Goal: Information Seeking & Learning: Learn about a topic

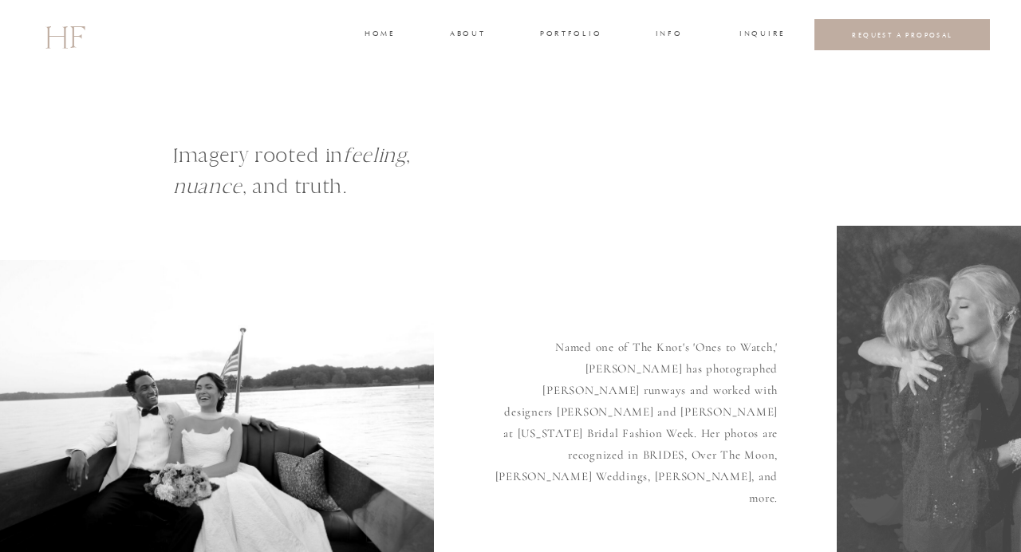
click at [574, 33] on h3 "portfolio" at bounding box center [570, 35] width 60 height 14
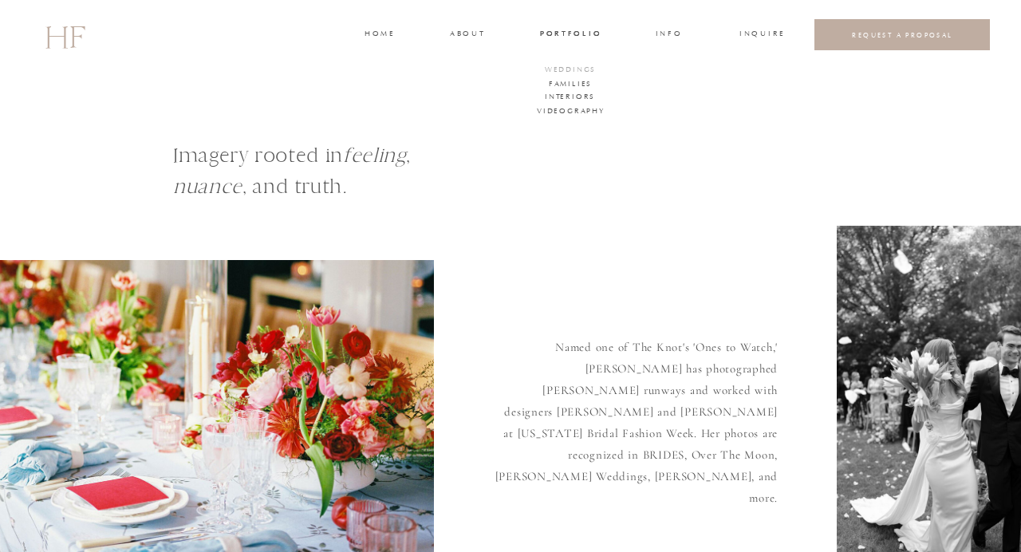
click at [572, 67] on h3 "WEDDINGS" at bounding box center [570, 71] width 56 height 14
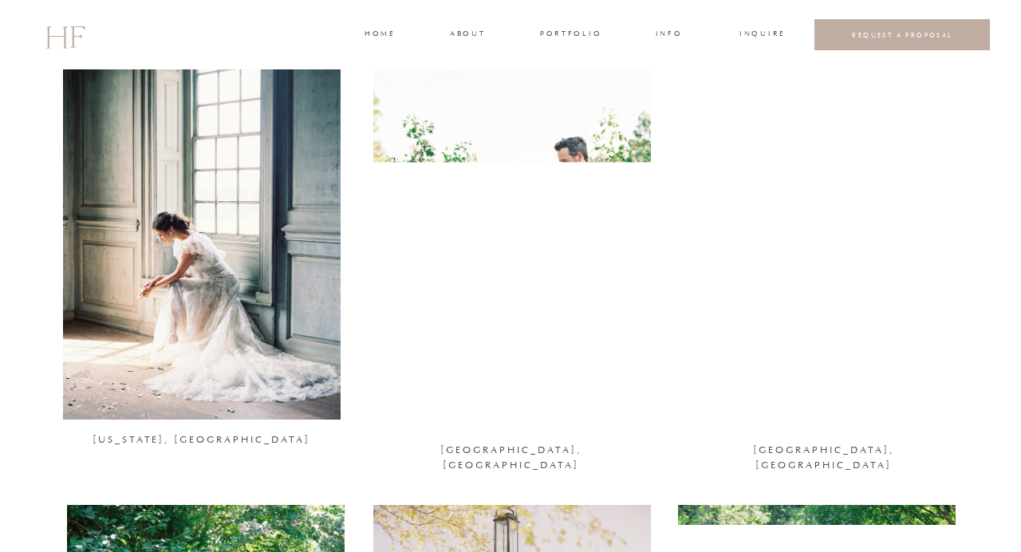
scroll to position [1104, 0]
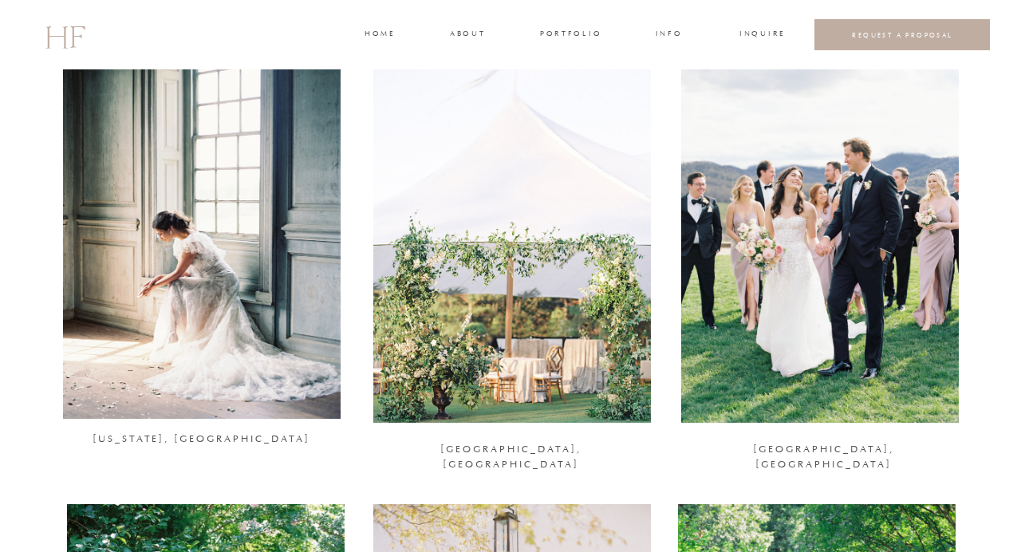
click at [202, 241] on div at bounding box center [202, 230] width 278 height 378
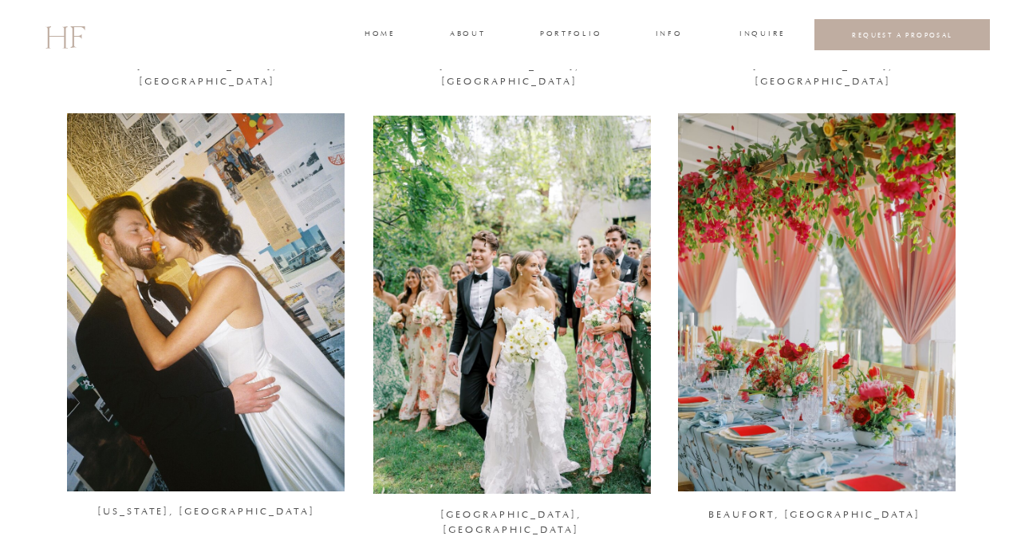
scroll to position [589, 0]
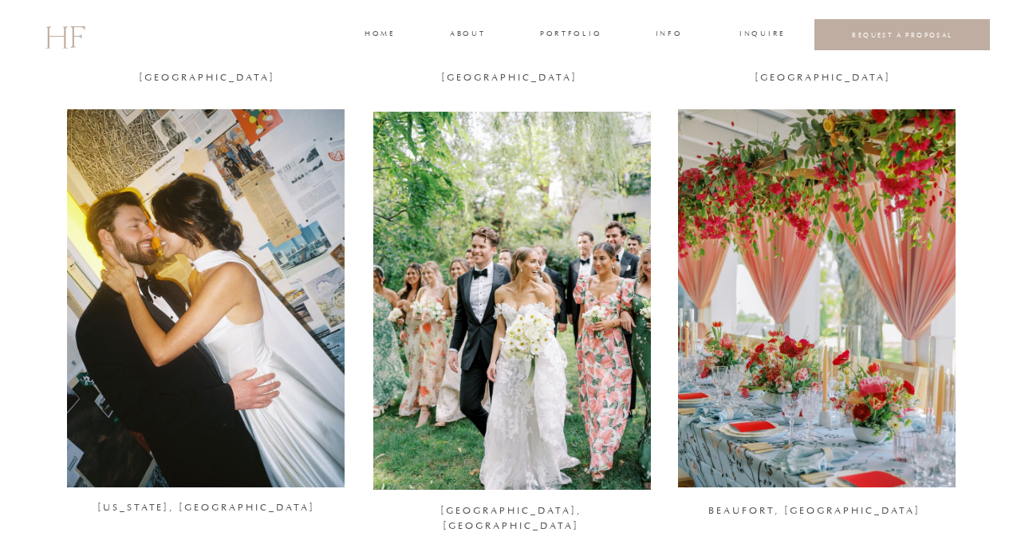
click at [514, 345] on div at bounding box center [512, 301] width 278 height 378
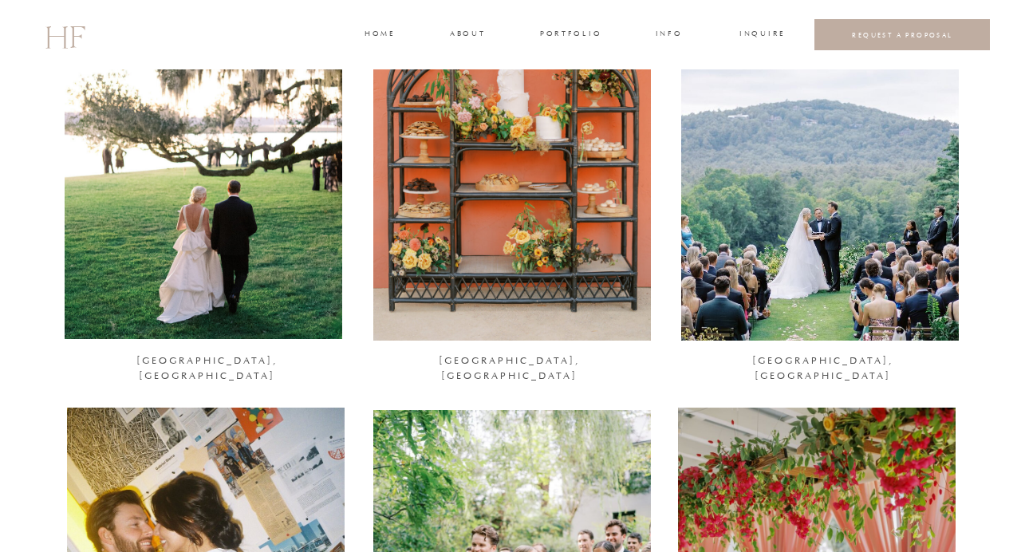
scroll to position [283, 0]
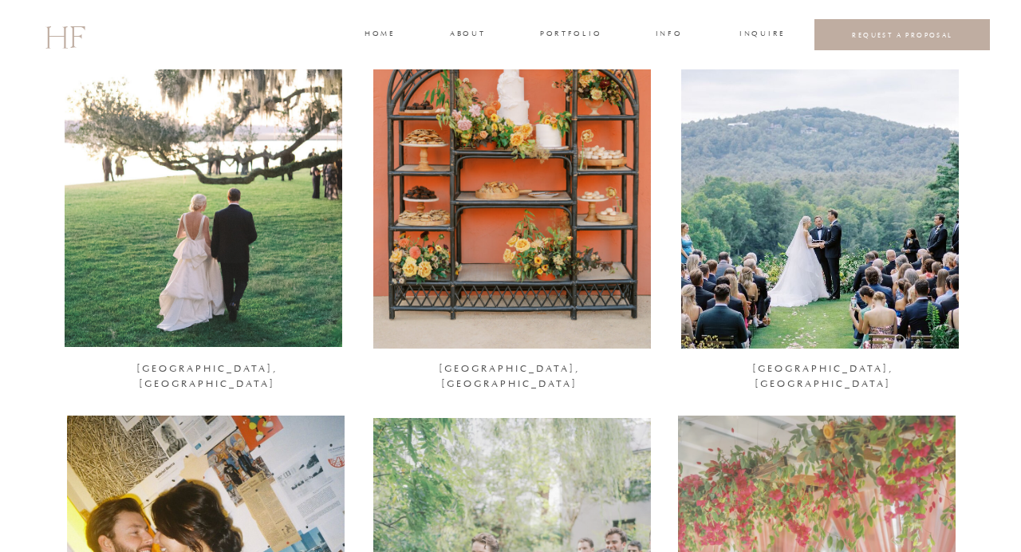
click at [229, 253] on div at bounding box center [204, 158] width 278 height 378
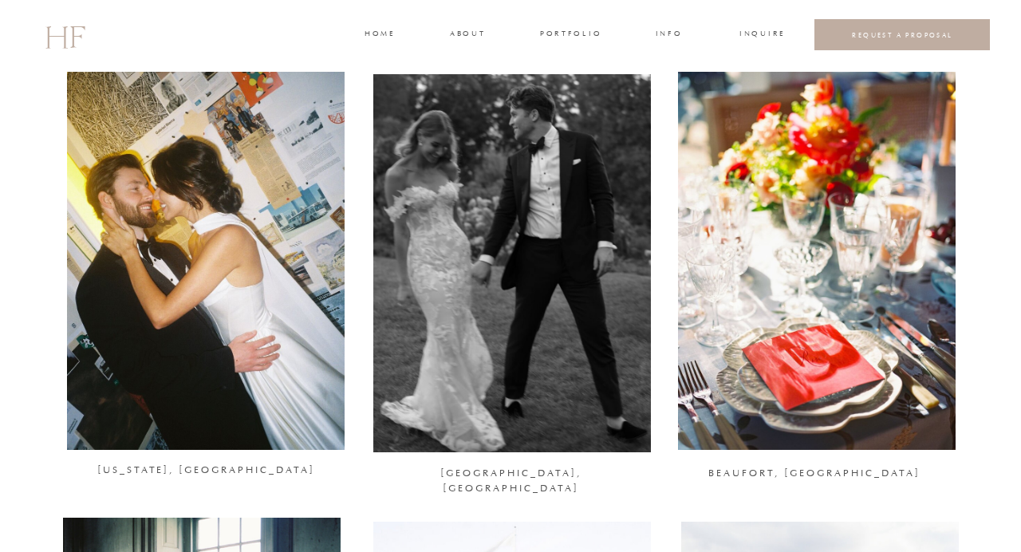
scroll to position [625, 0]
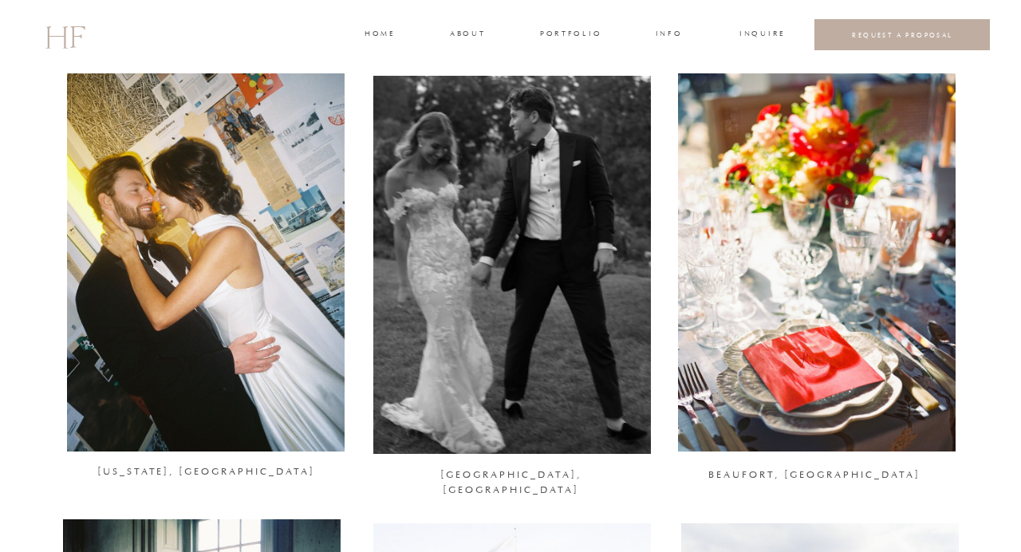
click at [810, 234] on div at bounding box center [817, 262] width 278 height 378
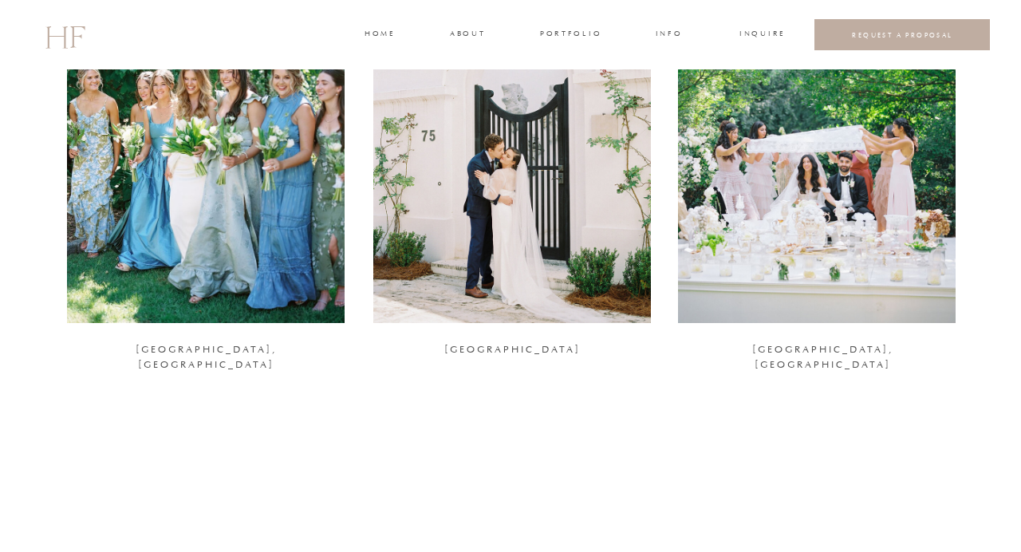
scroll to position [1667, 0]
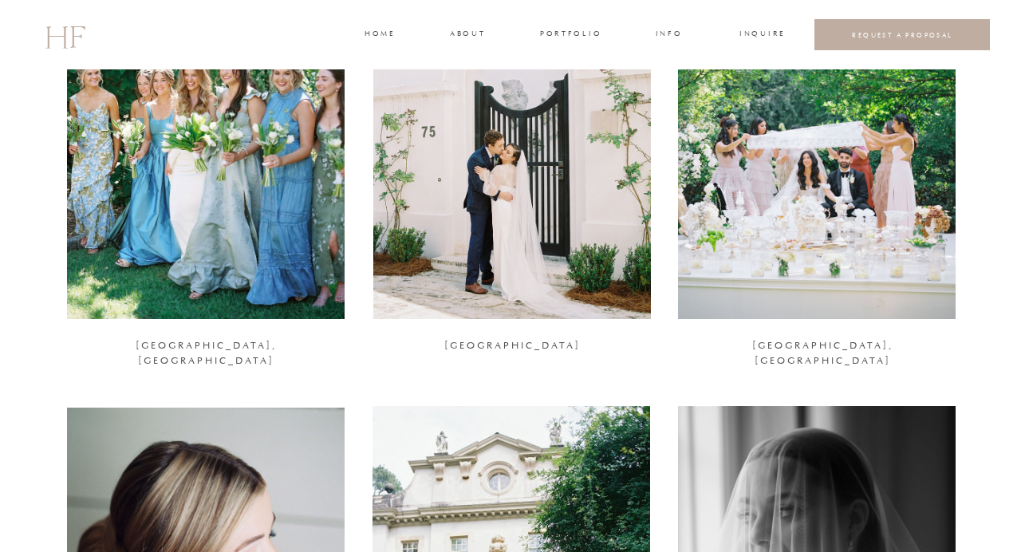
click at [833, 215] on div at bounding box center [817, 130] width 278 height 378
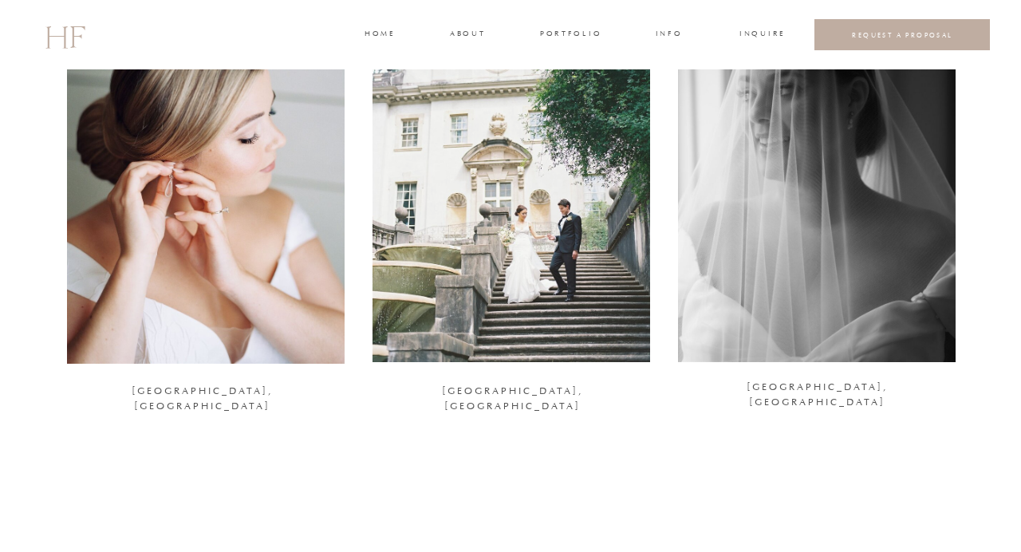
scroll to position [2080, 0]
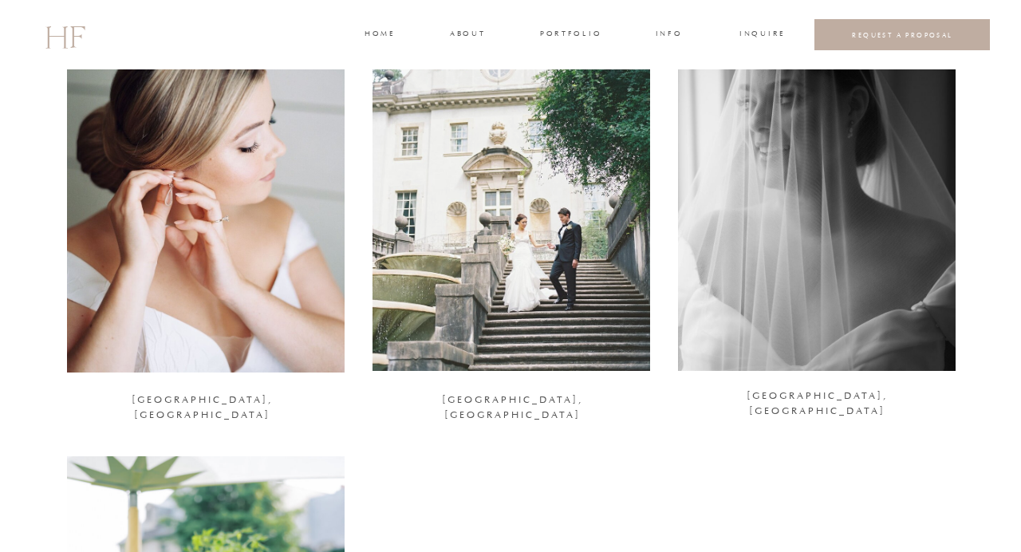
click at [498, 216] on div at bounding box center [511, 182] width 278 height 378
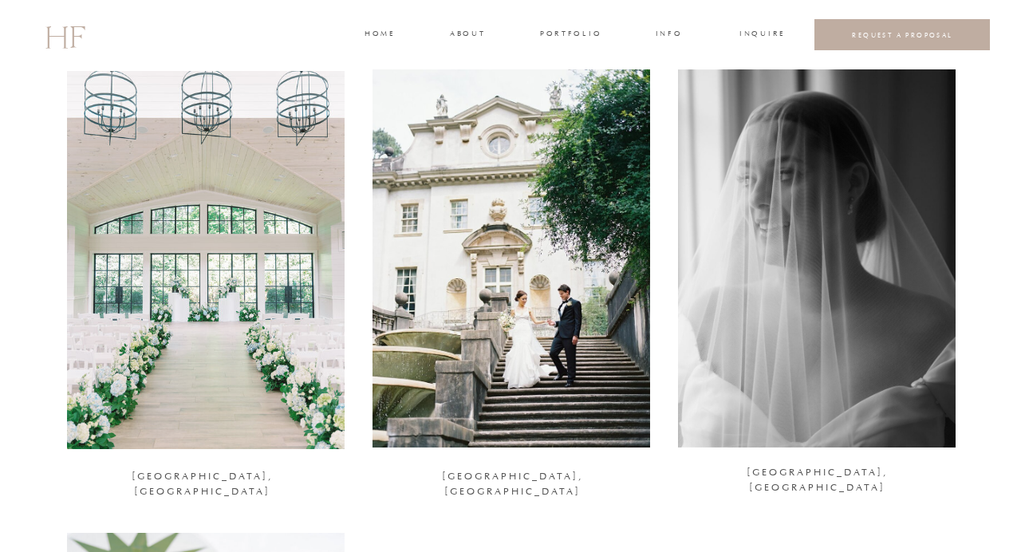
scroll to position [1995, 0]
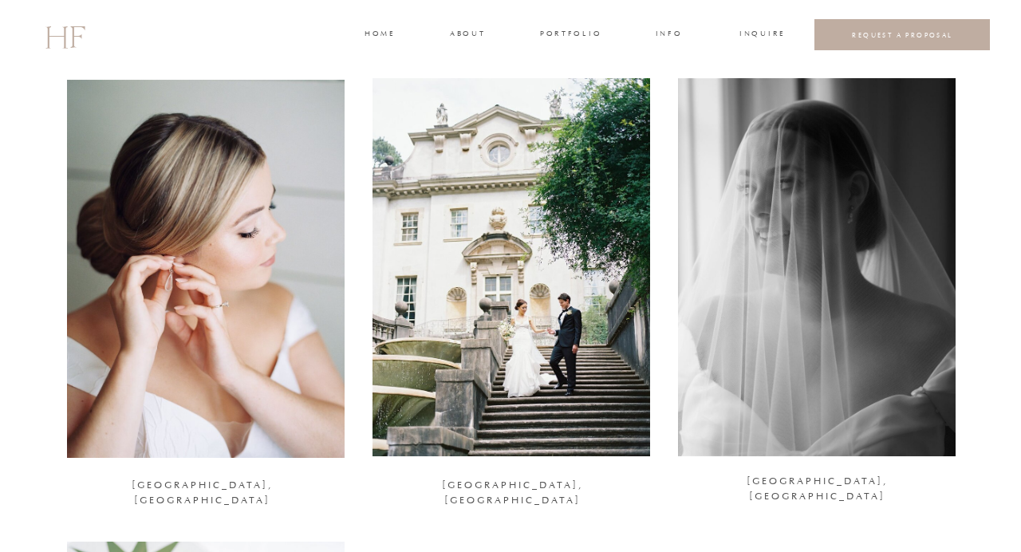
click at [825, 272] on div at bounding box center [817, 267] width 278 height 378
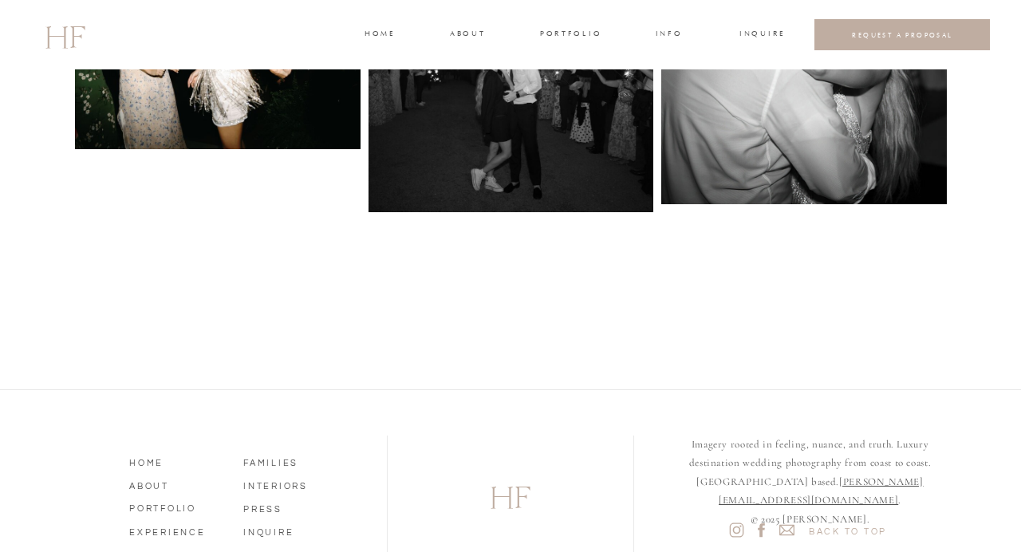
scroll to position [5388, 0]
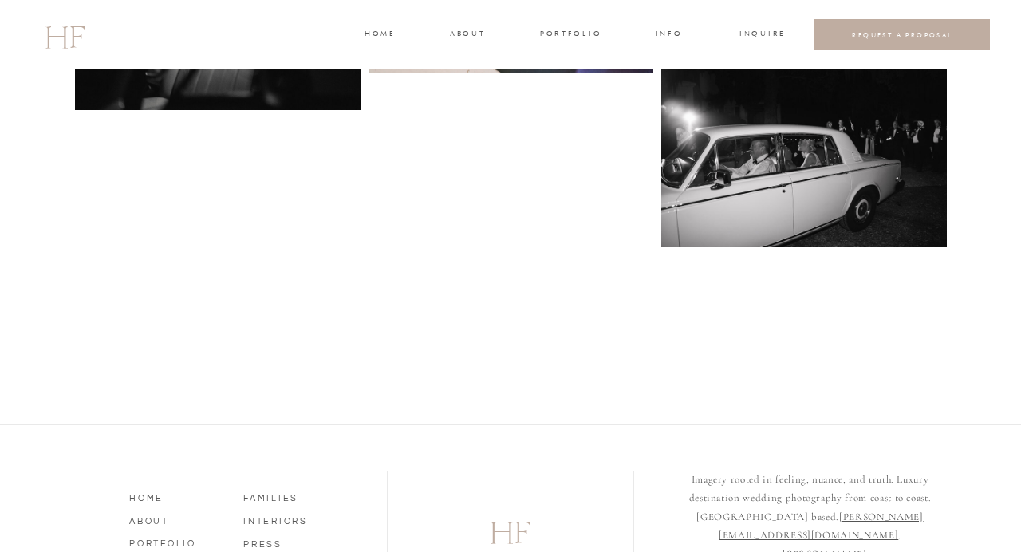
scroll to position [7931, 0]
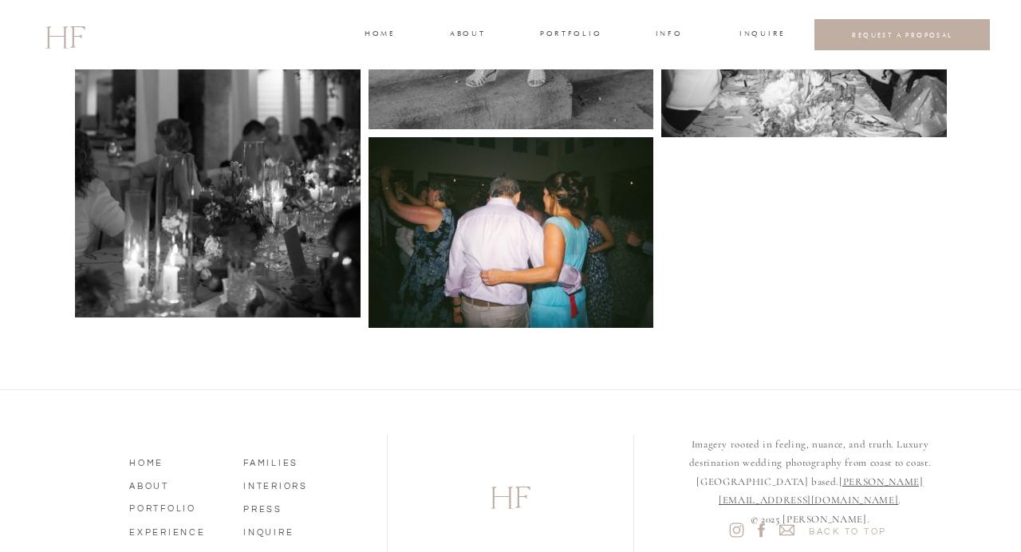
scroll to position [5647, 0]
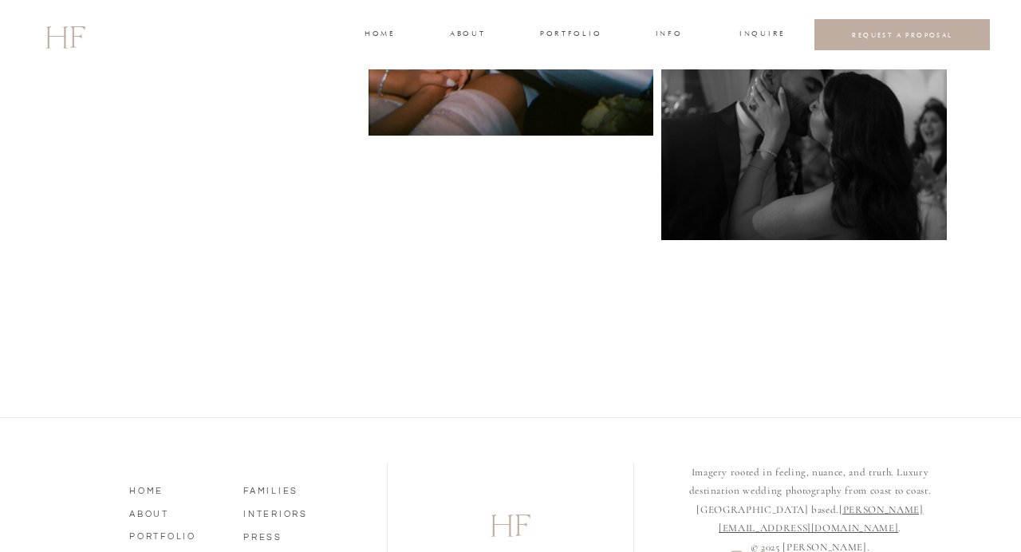
scroll to position [7707, 0]
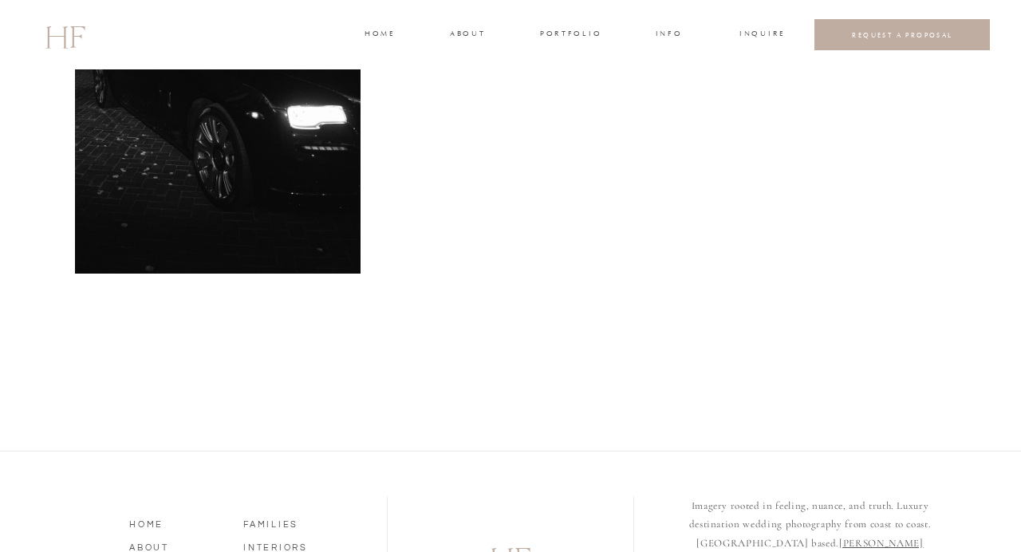
scroll to position [6212, 0]
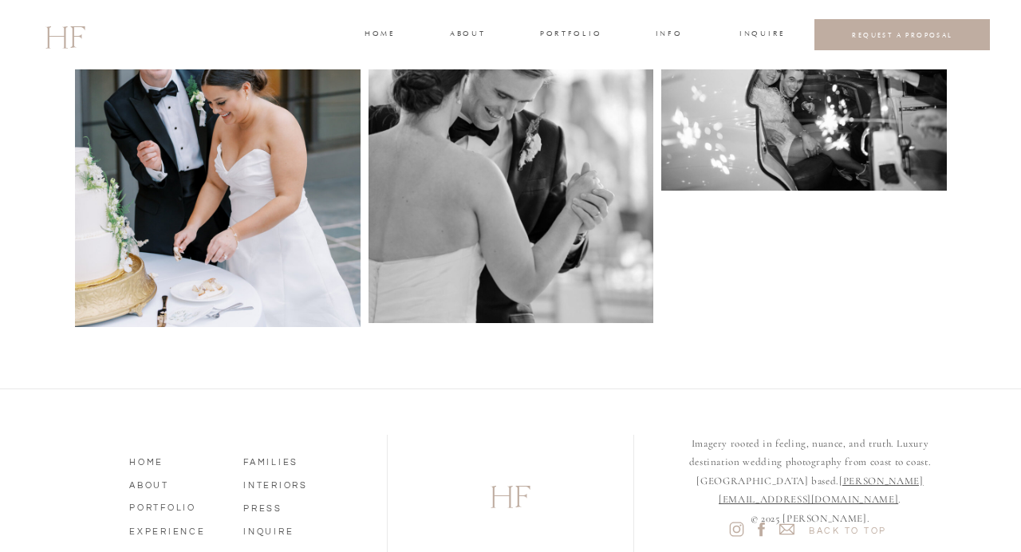
scroll to position [4565, 0]
